Goal: Information Seeking & Learning: Learn about a topic

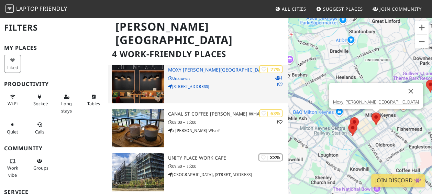
scroll to position [37, 0]
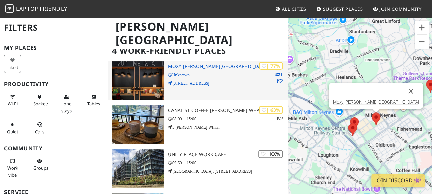
click at [193, 69] on div "| 77% 1 1 Moxy Milton Keynes Unknown 331 Avebury Boulevard" at bounding box center [228, 80] width 120 height 38
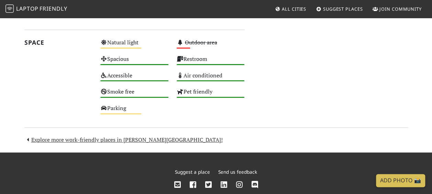
scroll to position [411, 0]
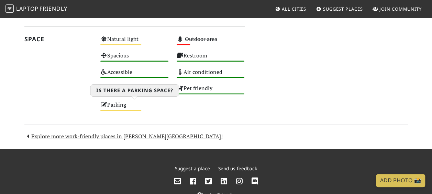
click at [111, 107] on div "Parking Medium" at bounding box center [134, 108] width 76 height 16
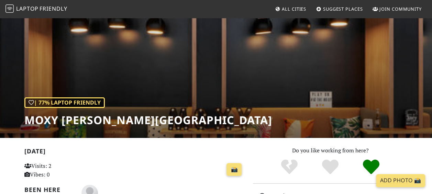
scroll to position [0, 0]
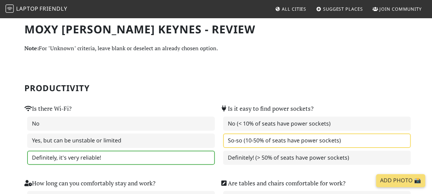
scroll to position [105, 0]
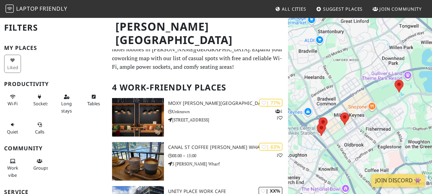
scroll to position [37, 0]
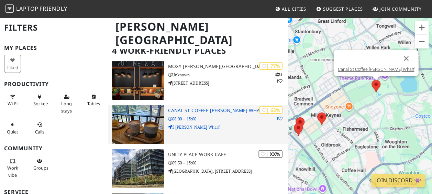
click at [206, 116] on p "08:00 – 15:00" at bounding box center [228, 118] width 120 height 7
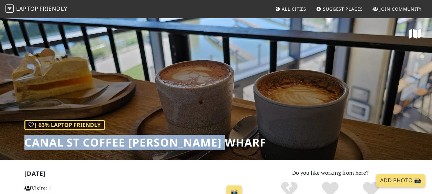
drag, startPoint x: 22, startPoint y: 144, endPoint x: 234, endPoint y: 143, distance: 212.4
click at [234, 143] on div "| 63% Laptop Friendly Canal St Coffee [PERSON_NAME] Wharf" at bounding box center [216, 88] width 432 height 143
copy h1 "Canal St Coffee [PERSON_NAME] Wharf"
